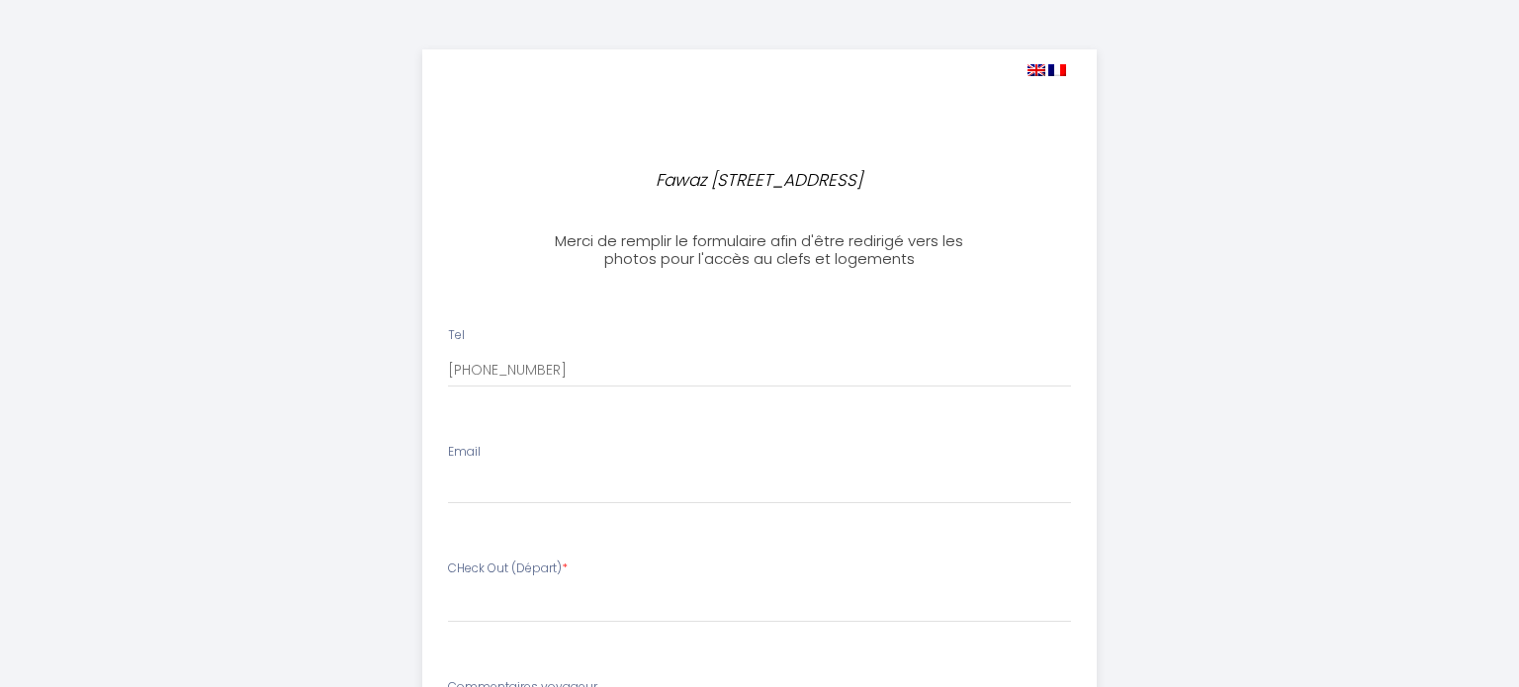
select select
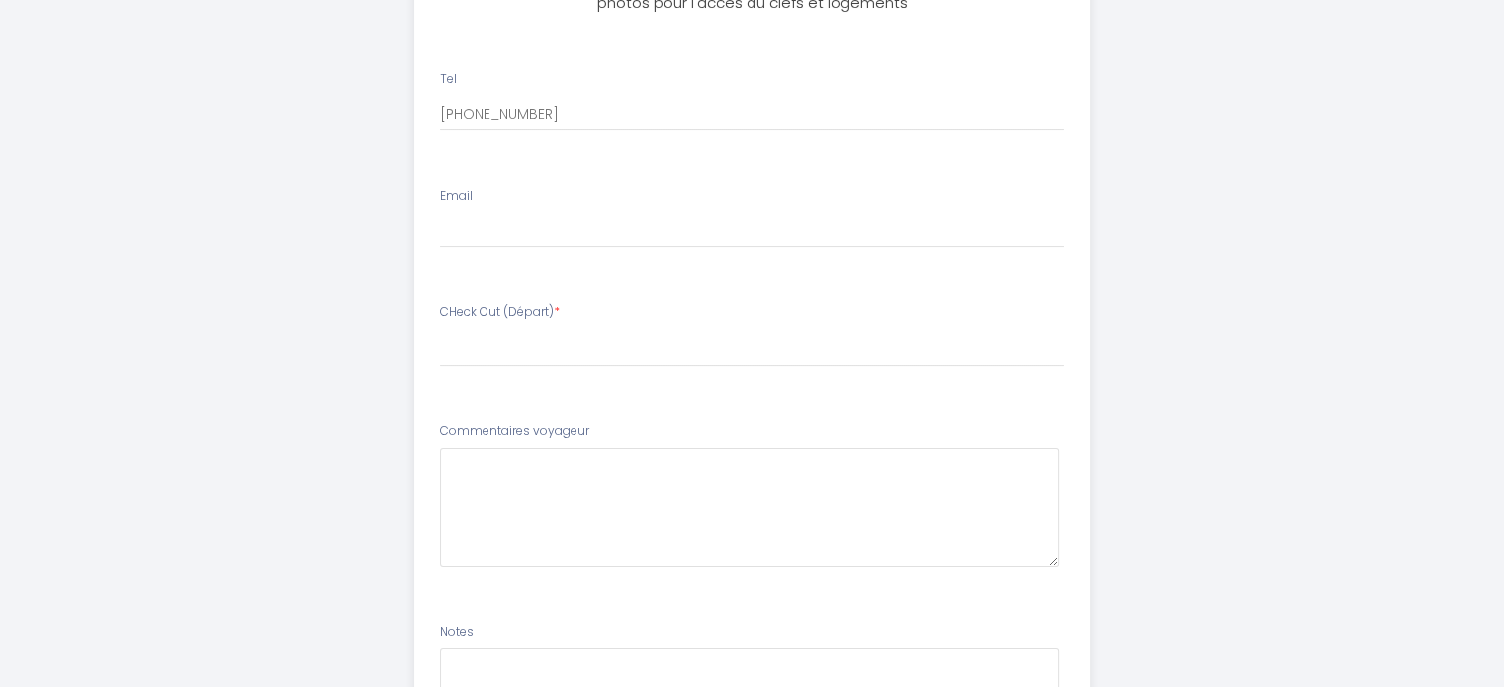
scroll to position [297, 0]
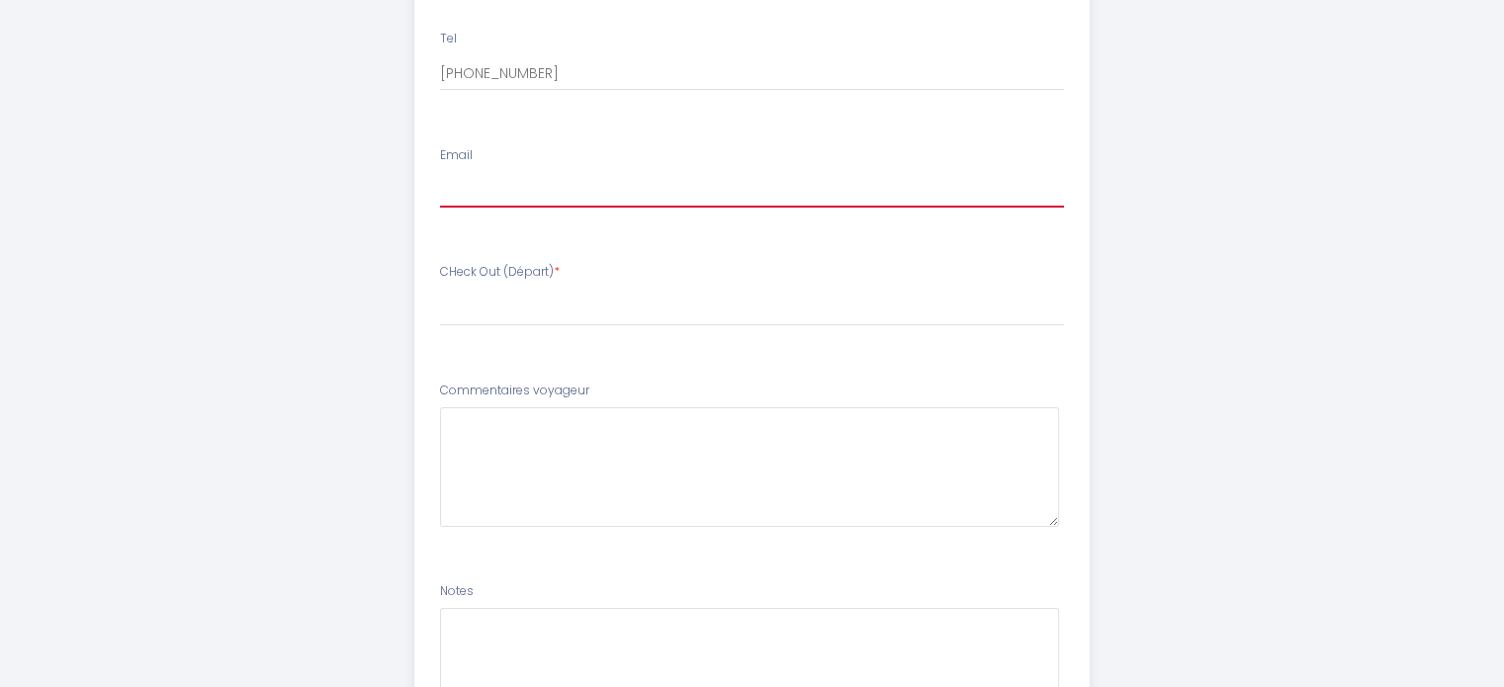
click at [459, 189] on input "Email" at bounding box center [752, 190] width 624 height 36
type input "[EMAIL_ADDRESS][DOMAIN_NAME]"
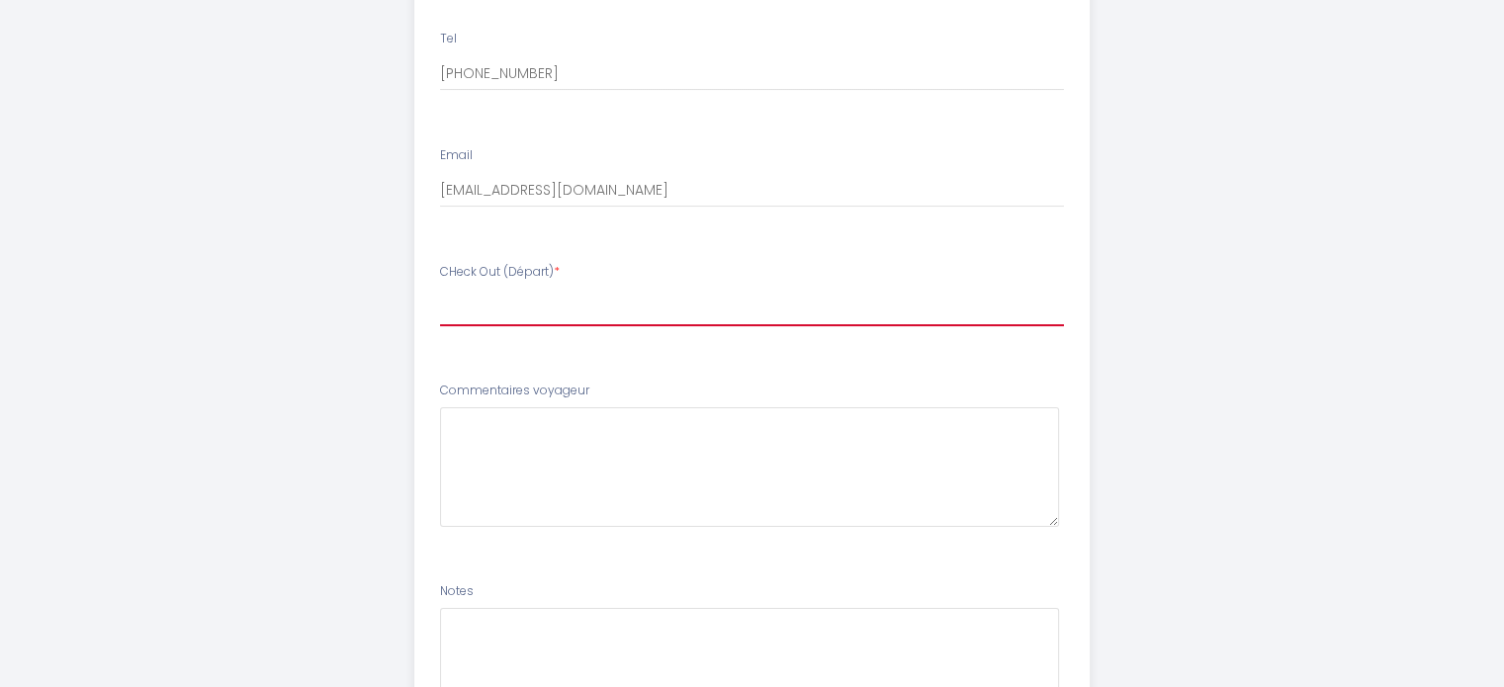
click at [456, 307] on select "00:00 00:30 01:00 01:30 02:00 02:30 03:00 03:30 04:00 04:30 05:00 05:30 06:00 0…" at bounding box center [752, 308] width 624 height 38
select select "11:00"
click at [440, 289] on select "00:00 00:30 01:00 01:30 02:00 02:30 03:00 03:30 04:00 04:30 05:00 05:30 06:00 0…" at bounding box center [752, 308] width 624 height 38
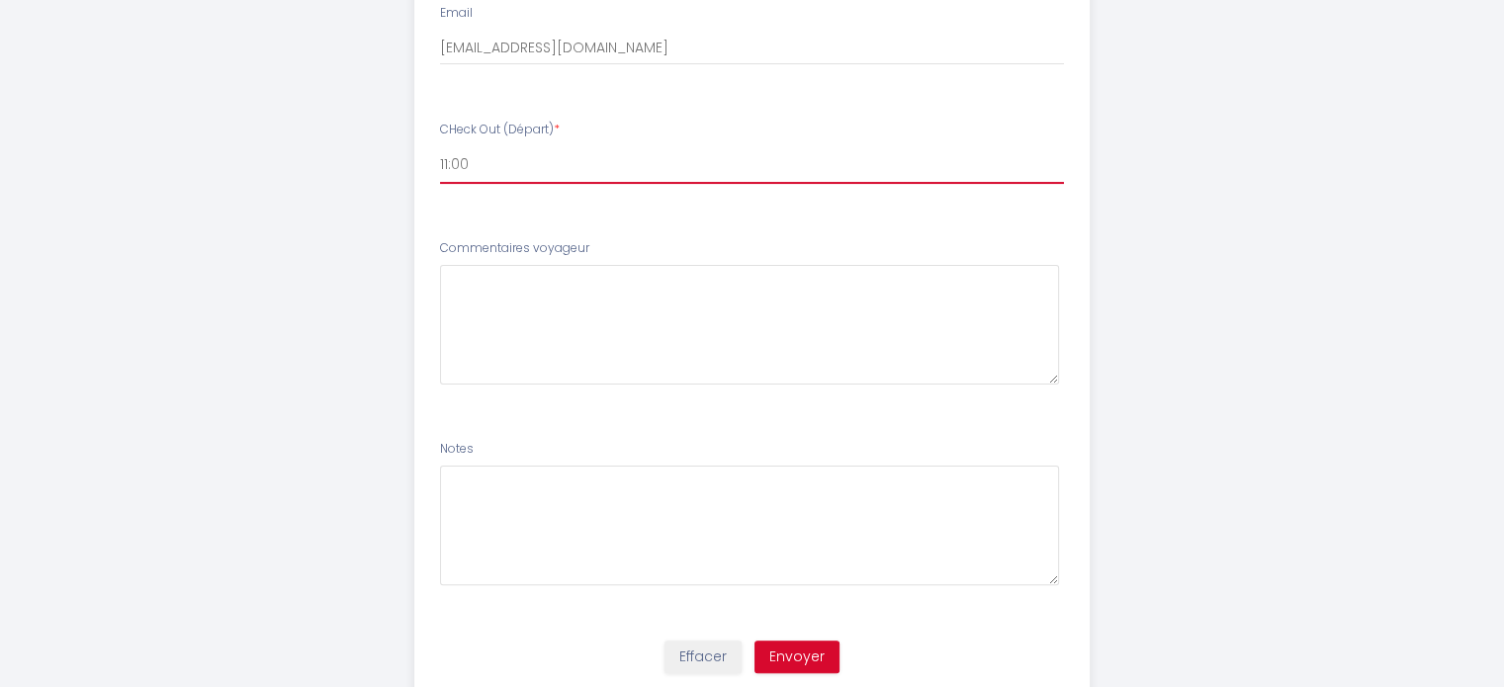
scroll to position [404, 0]
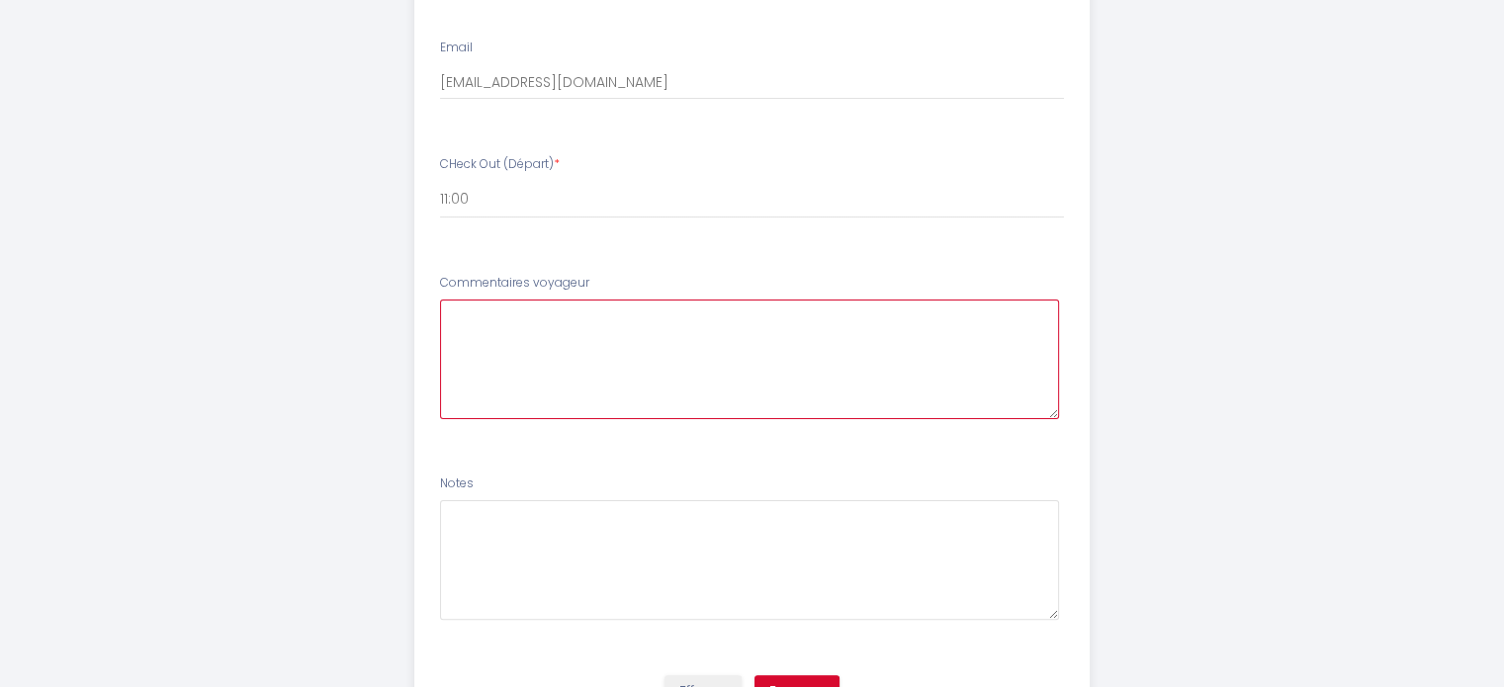
click at [444, 318] on voyageur3 at bounding box center [749, 360] width 619 height 120
paste voyageur3 "Nous prévoyons d'arriver entre 15h et 18h en fonction du trafic."
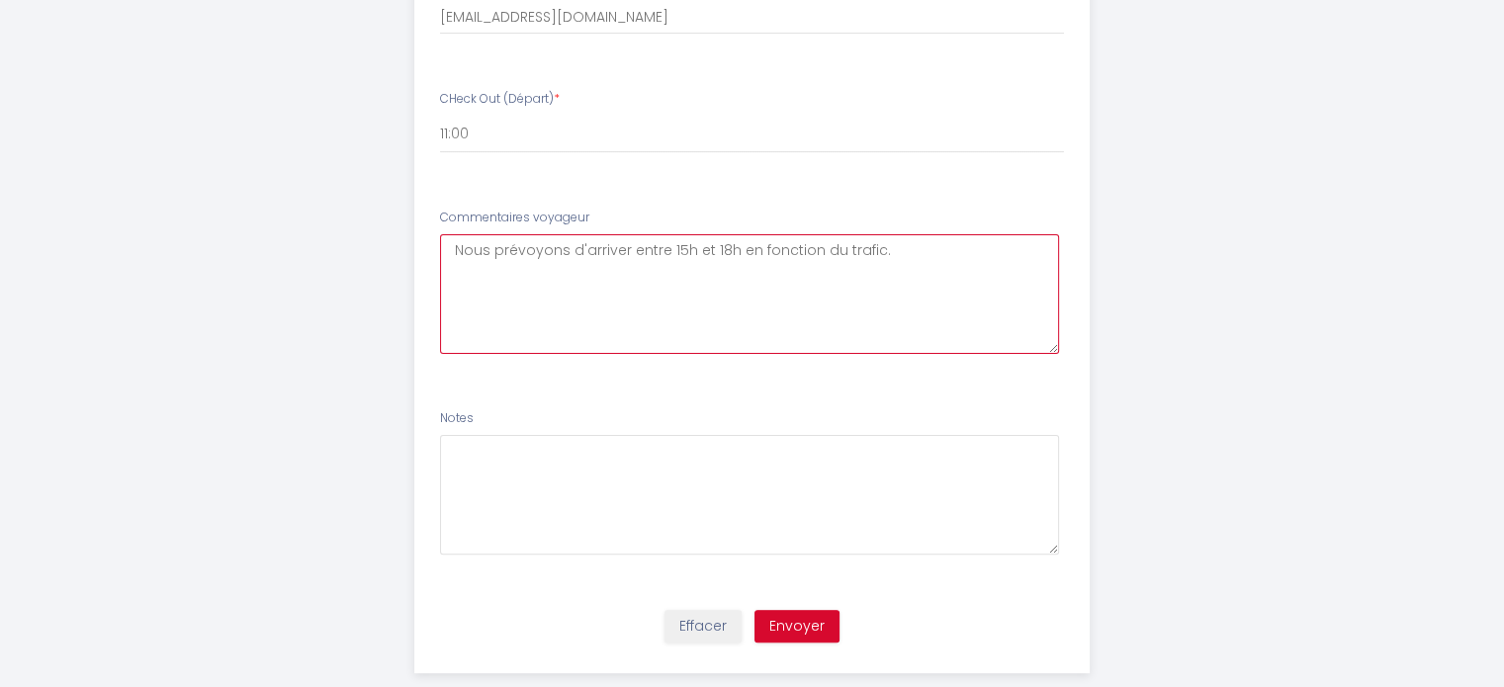
scroll to position [503, 0]
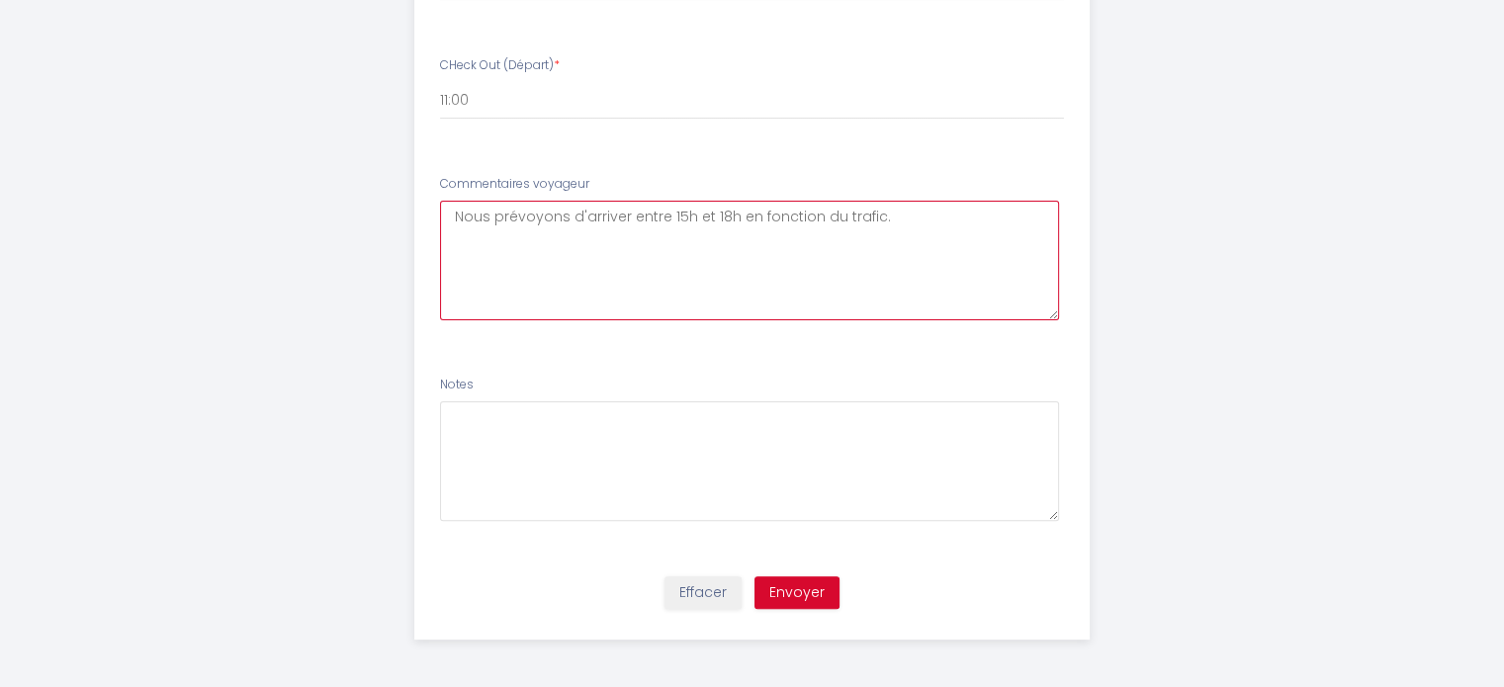
type voyageur3 "Nous prévoyons d'arriver entre 15h et 18h en fonction du trafic."
click at [806, 592] on button "Envoyer" at bounding box center [796, 593] width 85 height 34
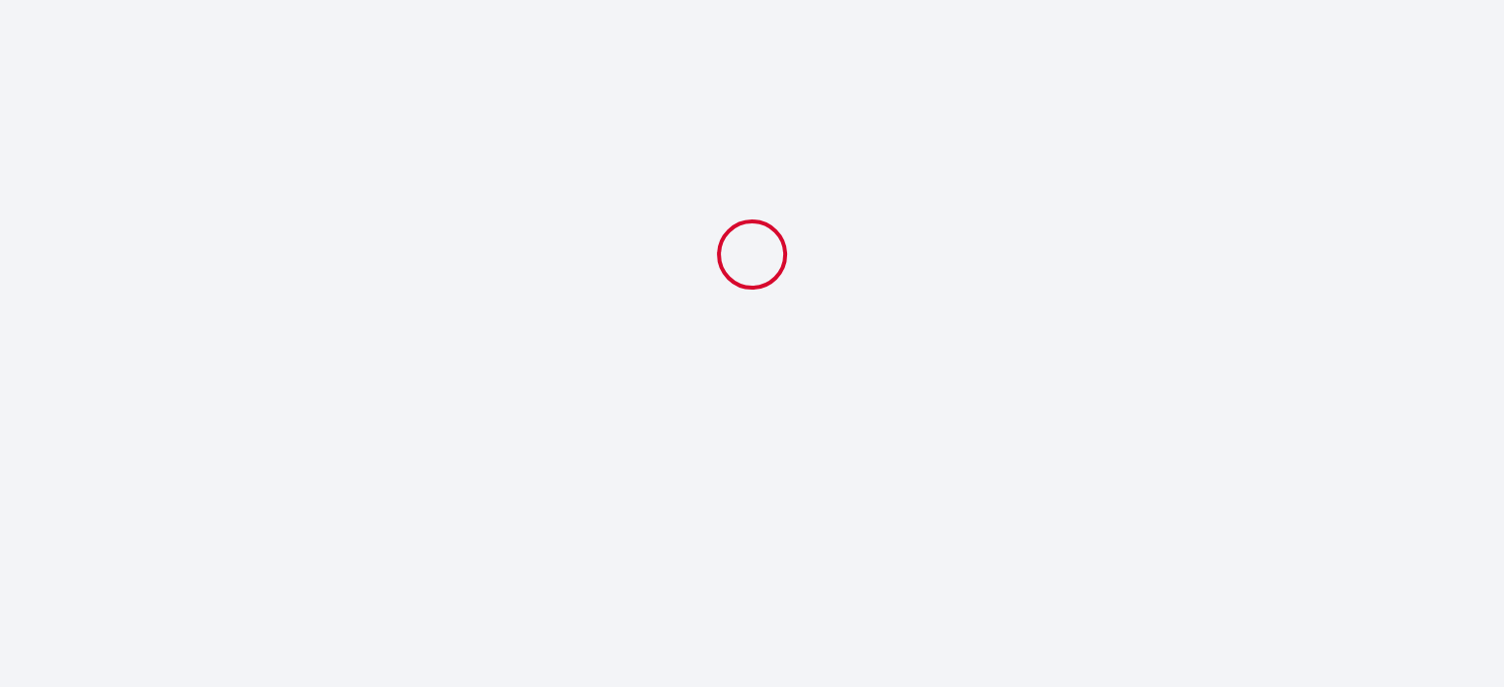
scroll to position [0, 0]
select select "11:00"
